Goal: Task Accomplishment & Management: Use online tool/utility

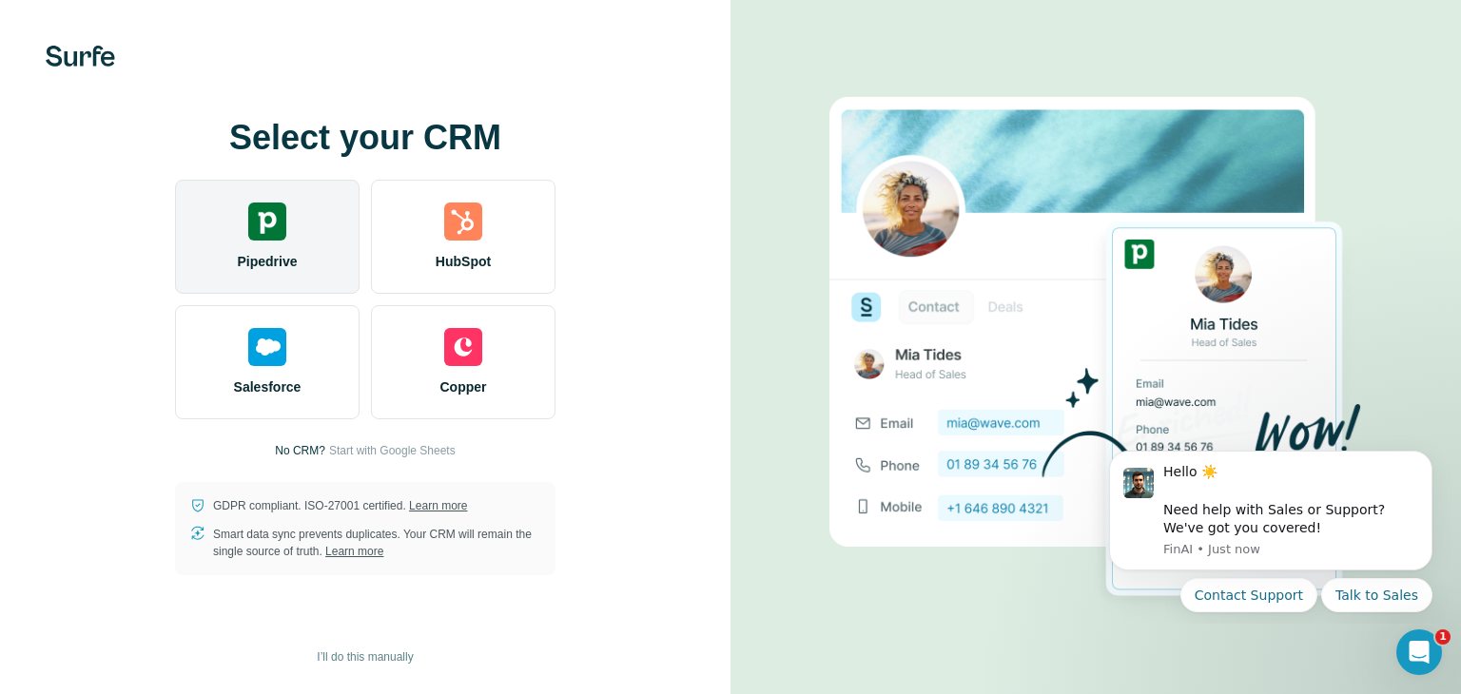
click at [251, 232] on img at bounding box center [267, 222] width 38 height 38
click at [301, 248] on div "Pipedrive" at bounding box center [267, 237] width 185 height 114
click at [274, 269] on span "Pipedrive" at bounding box center [267, 261] width 60 height 19
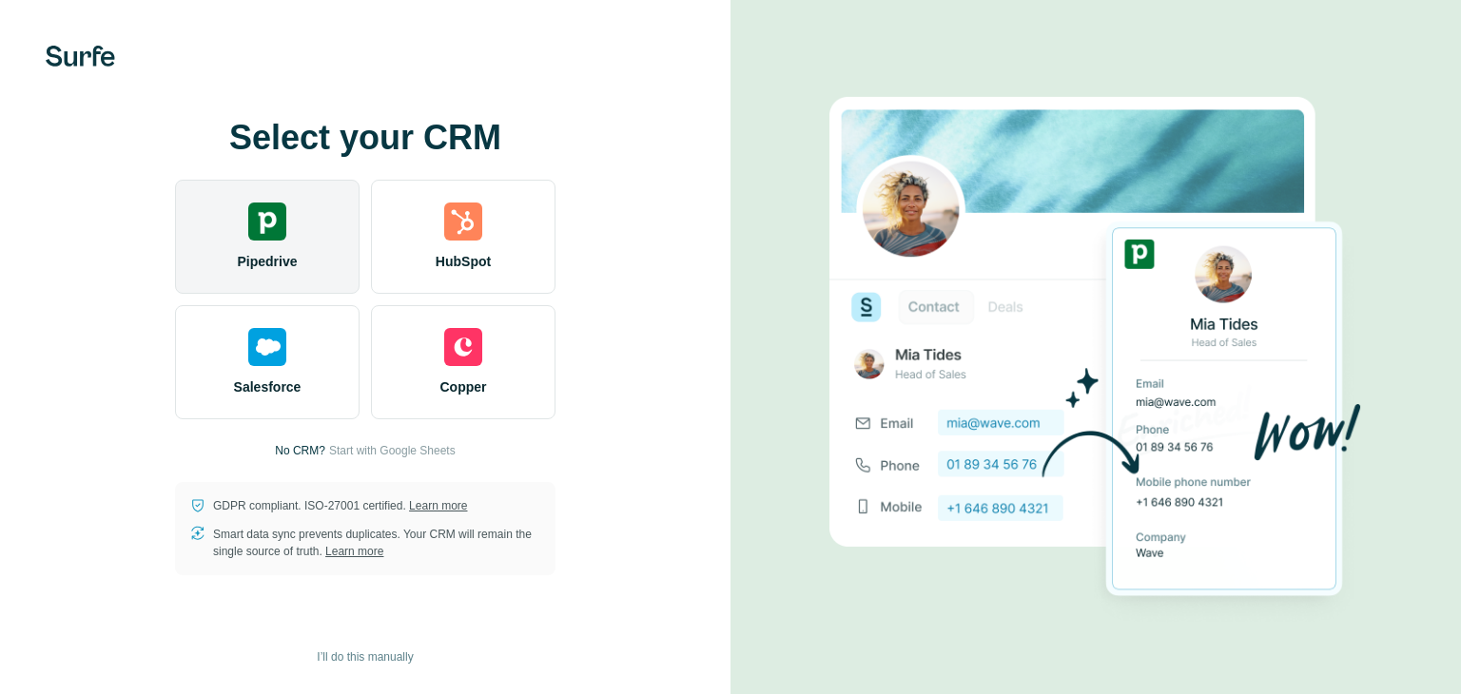
click at [255, 258] on span "Pipedrive" at bounding box center [267, 261] width 60 height 19
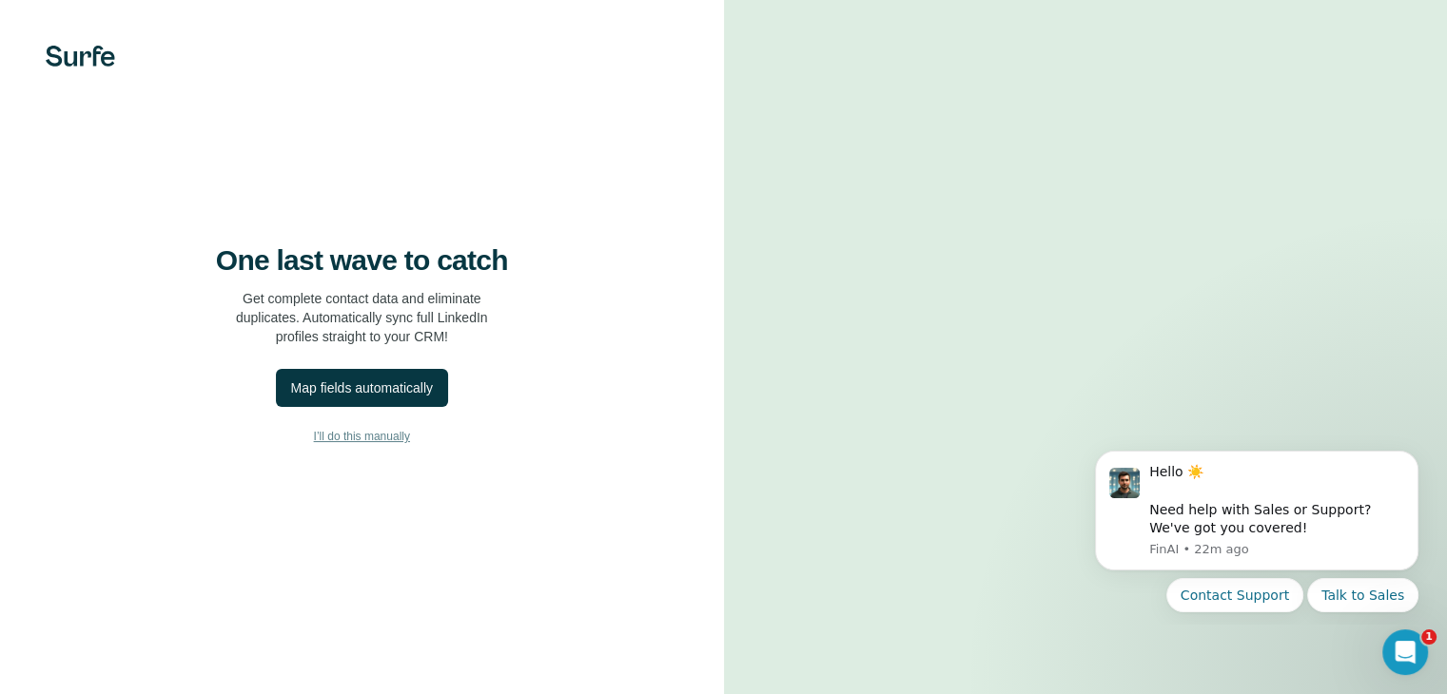
click at [382, 451] on button "I’ll do this manually" at bounding box center [362, 436] width 648 height 29
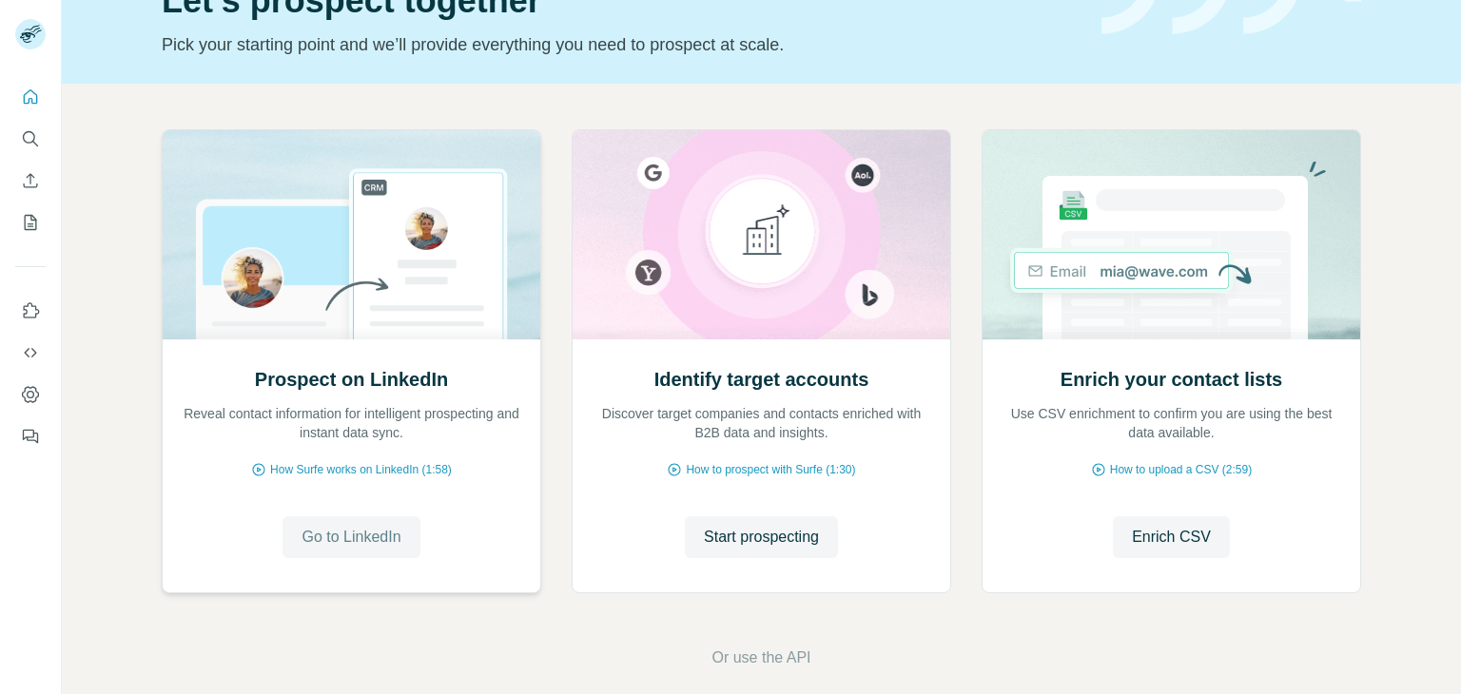
scroll to position [127, 0]
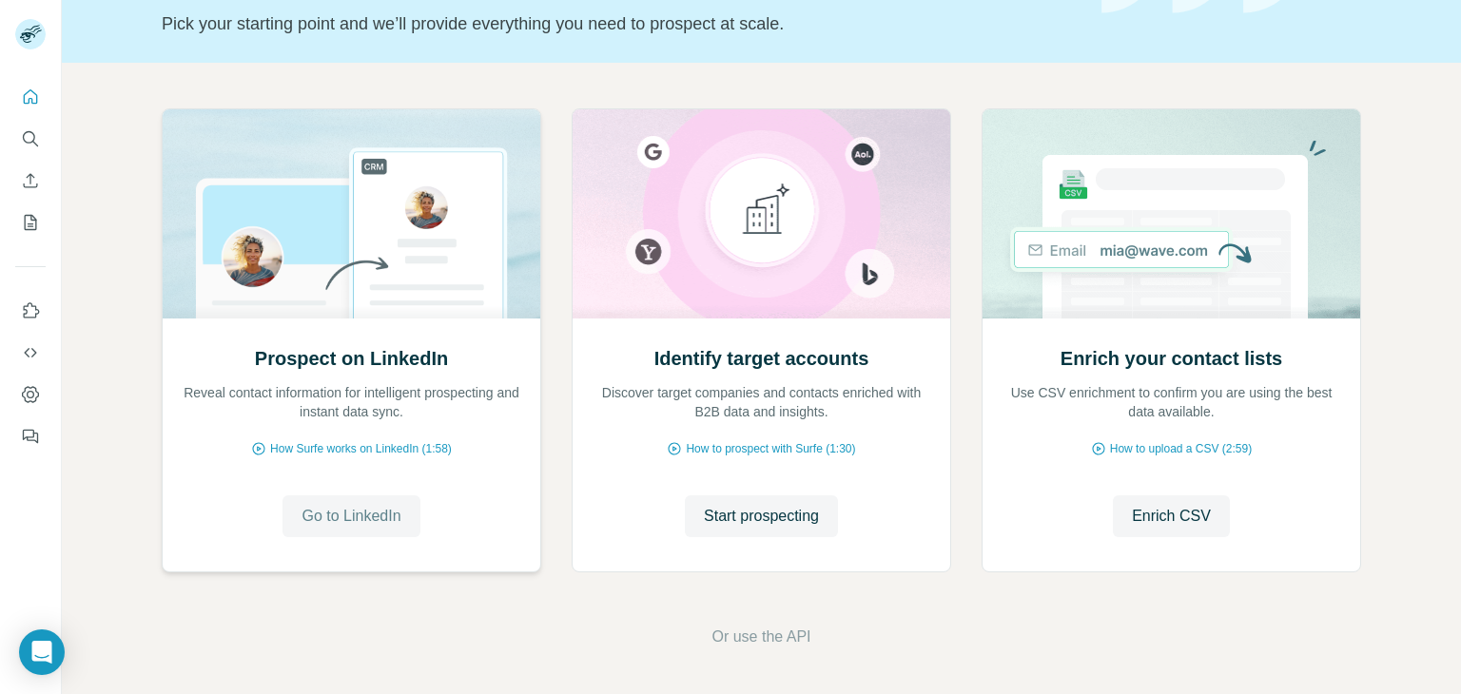
click at [302, 518] on span "Go to LinkedIn" at bounding box center [351, 516] width 99 height 23
